Goal: Obtain resource: Download file/media

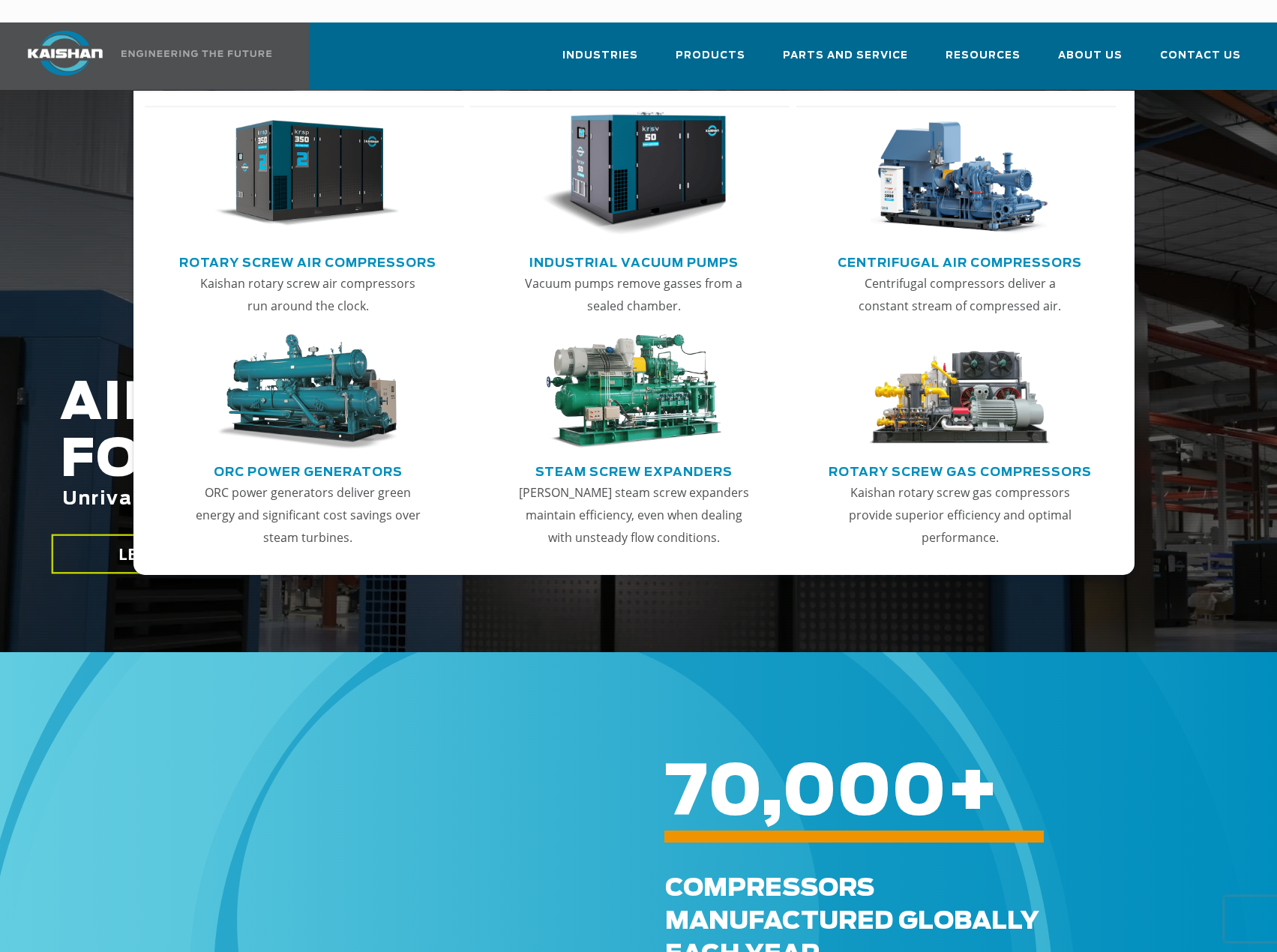
click at [337, 250] on link "Rotary Screw Air Compressors" at bounding box center [308, 261] width 257 height 22
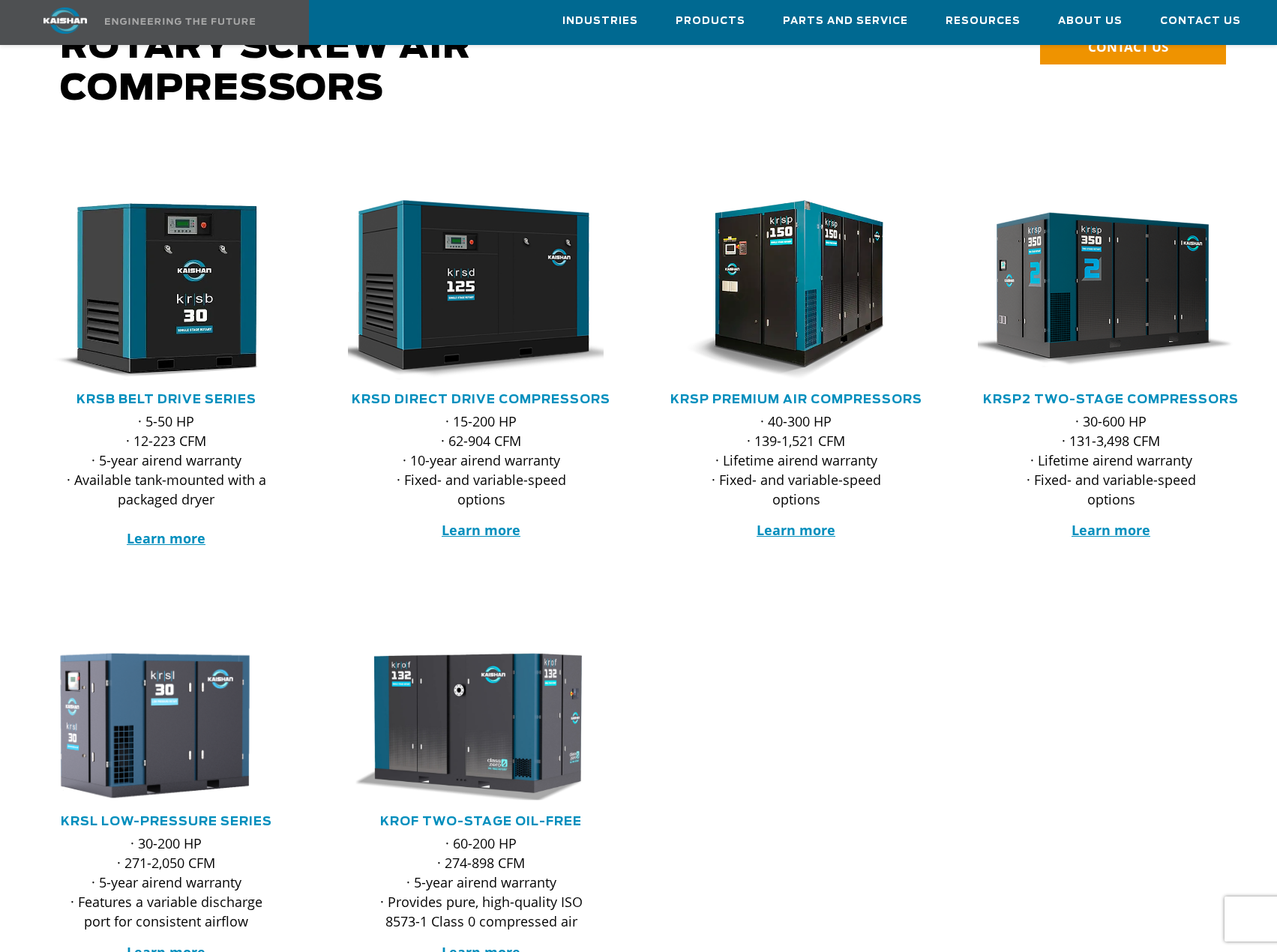
scroll to position [150, 0]
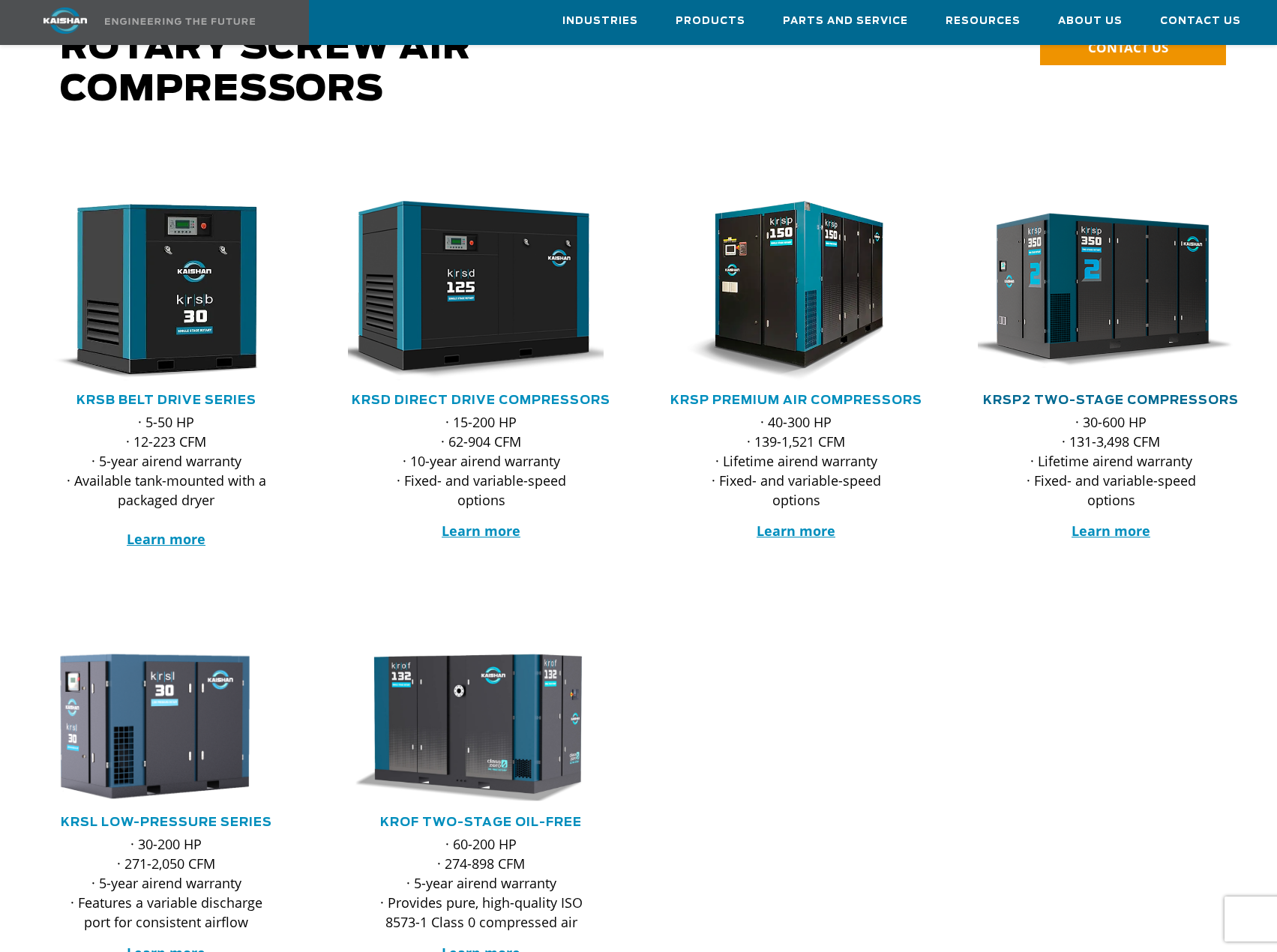
click at [1065, 394] on link "KRSP2 Two-Stage Compressors" at bounding box center [1111, 401] width 256 height 12
click at [787, 394] on link "KRSP Premium Air Compressors" at bounding box center [797, 401] width 252 height 12
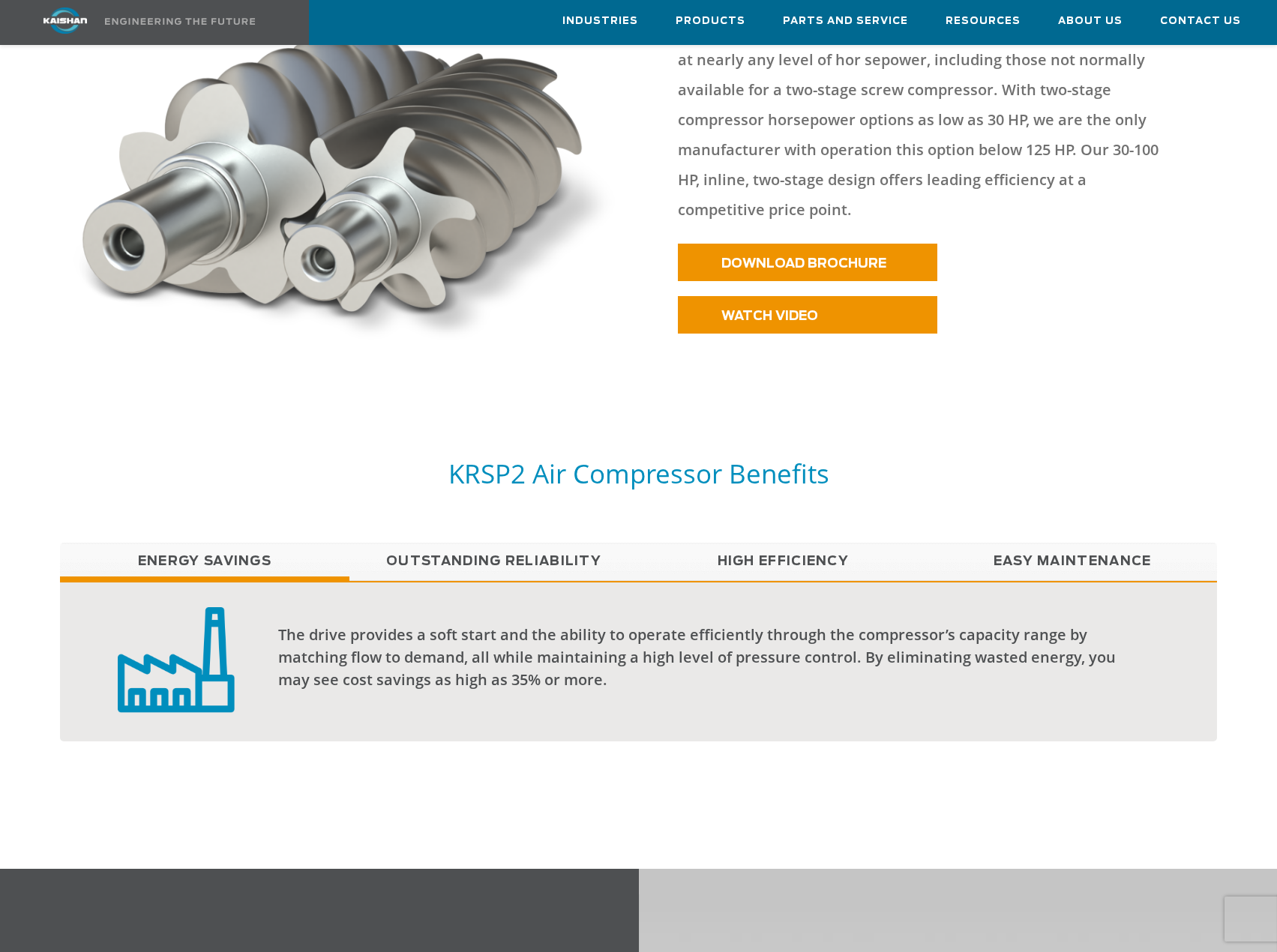
scroll to position [824, 0]
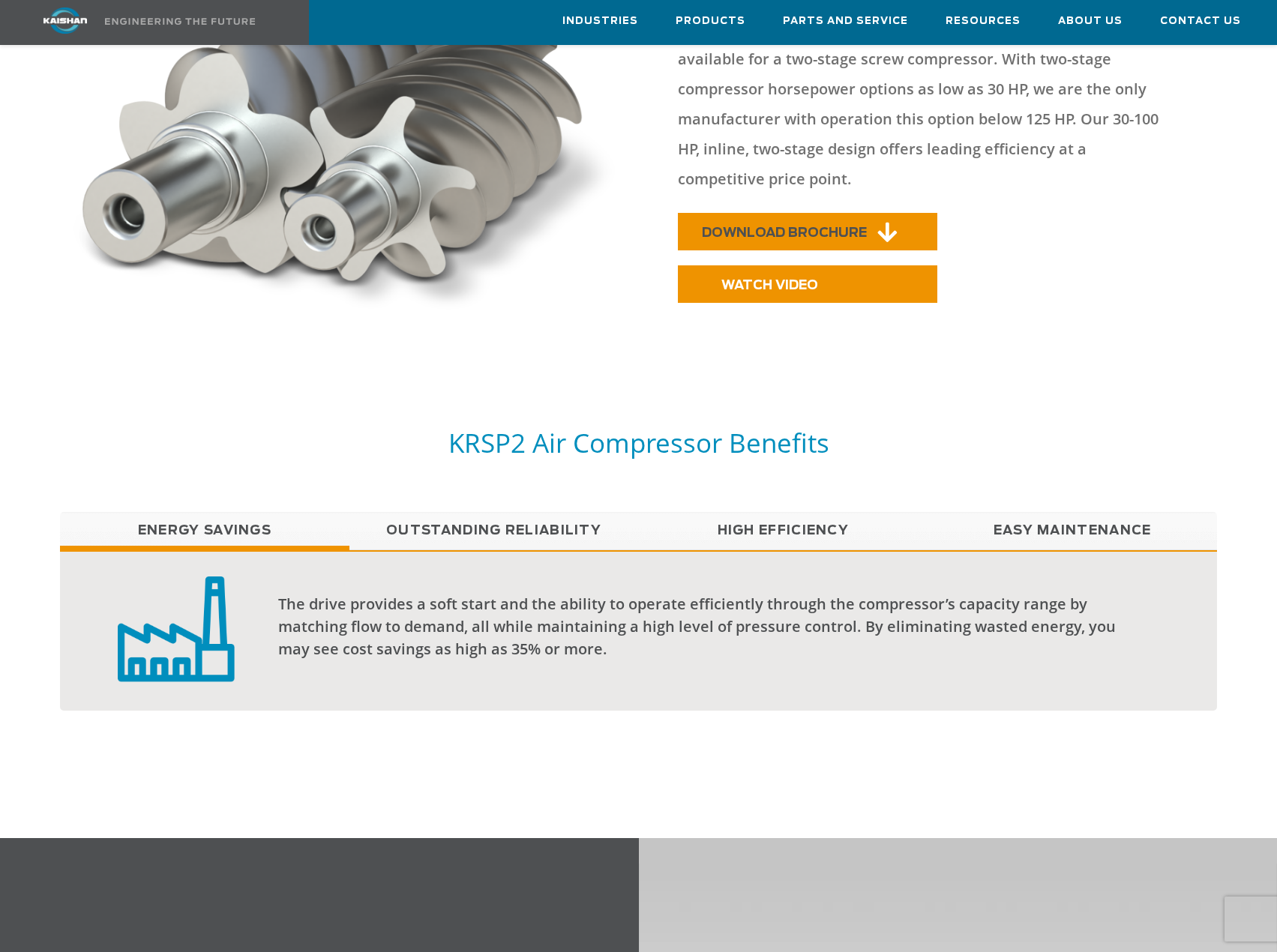
click at [776, 227] on span "DOWNLOAD BROCHURE" at bounding box center [784, 233] width 165 height 12
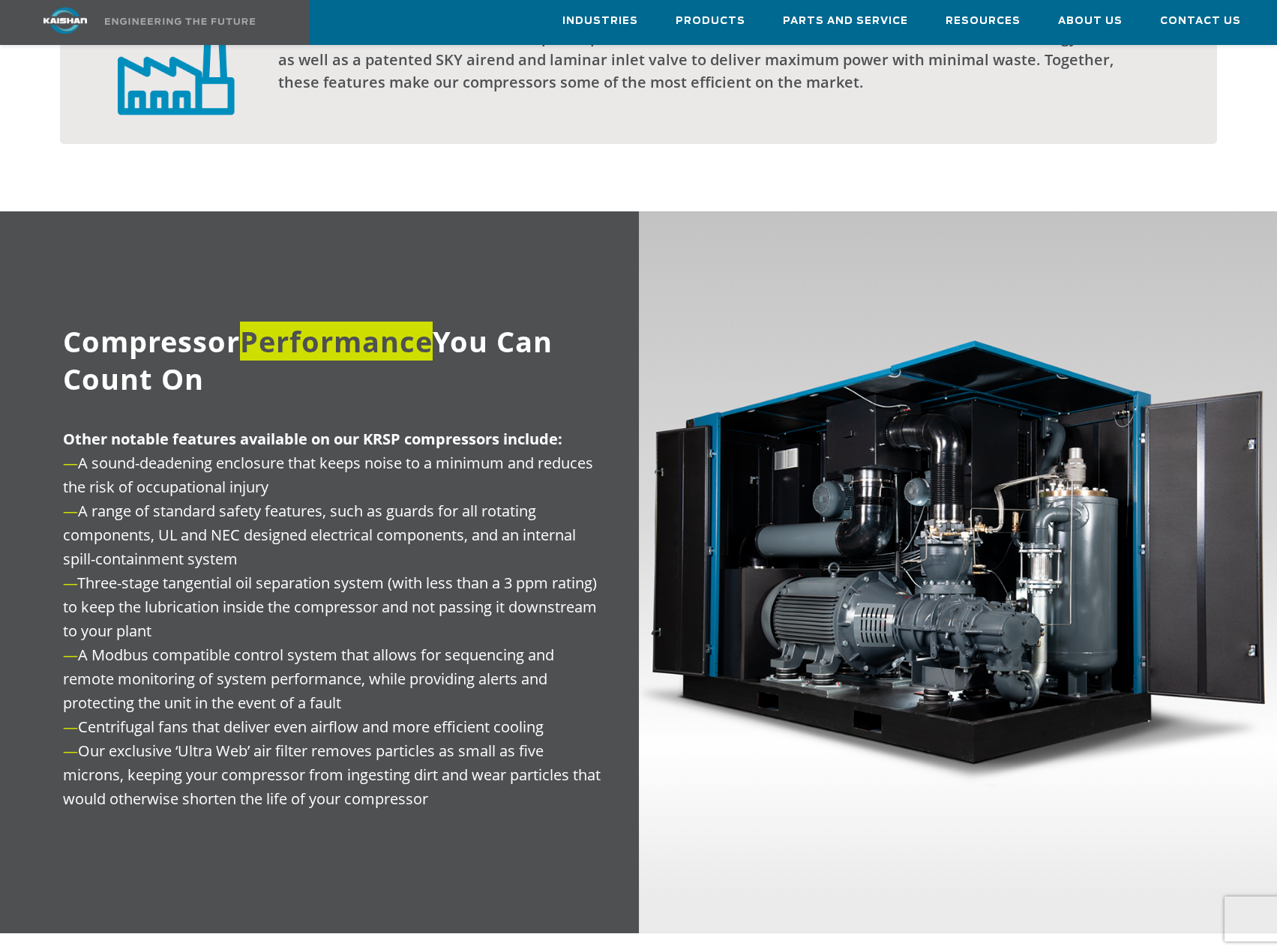
scroll to position [1503, 0]
